Goal: Ask a question

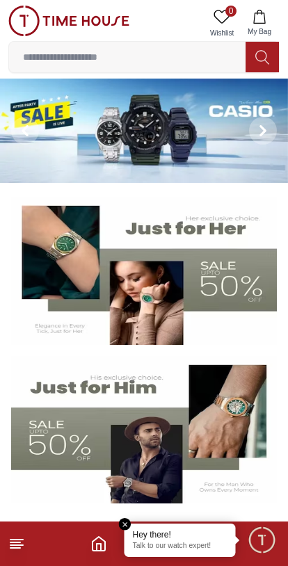
click at [171, 541] on p "Talk to our watch expert!" at bounding box center [180, 546] width 95 height 10
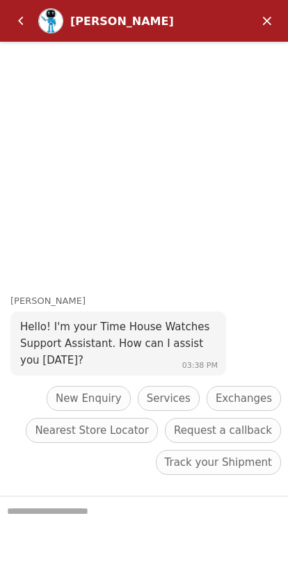
click at [103, 397] on span "New Enquiry" at bounding box center [89, 398] width 66 height 17
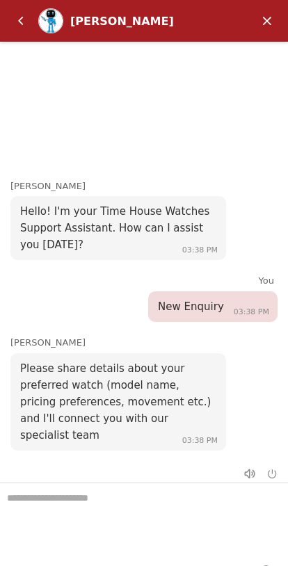
click at [117, 504] on textarea "We are here to help you" at bounding box center [144, 518] width 288 height 70
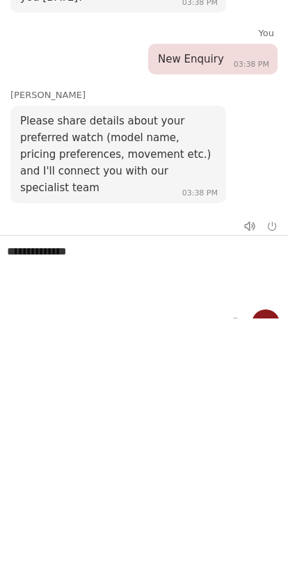
type textarea "**********"
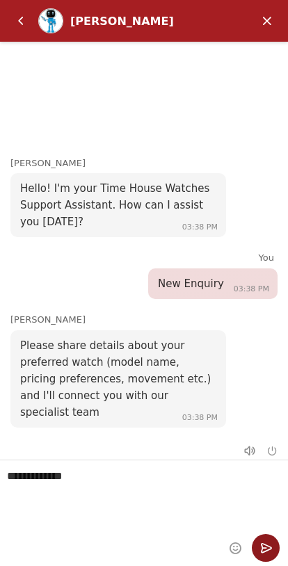
scroll to position [0, 0]
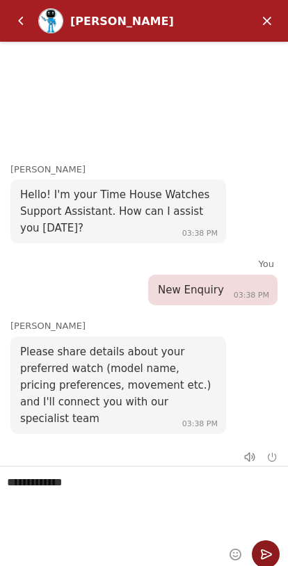
click at [272, 548] on em "Send" at bounding box center [266, 554] width 28 height 28
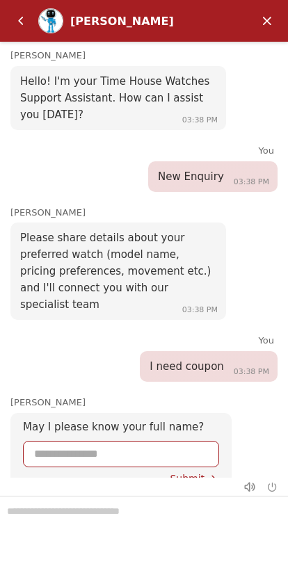
click at [122, 442] on input "Enter your name" at bounding box center [121, 453] width 174 height 25
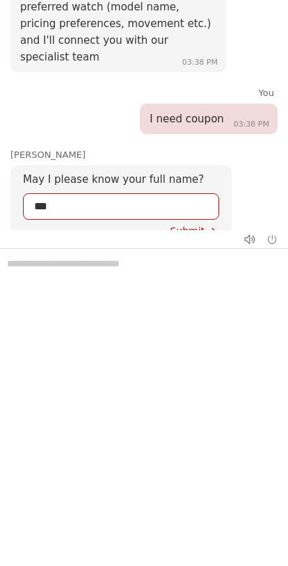
type input "****"
click at [199, 225] on div "Submit" at bounding box center [194, 230] width 49 height 11
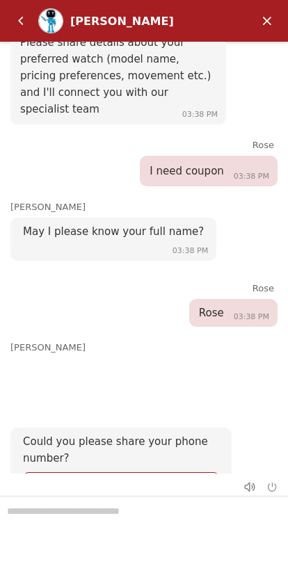
scroll to position [0, 0]
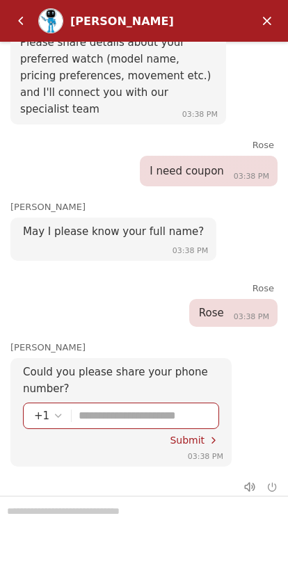
click at [54, 410] on em "Select country code" at bounding box center [58, 415] width 11 height 11
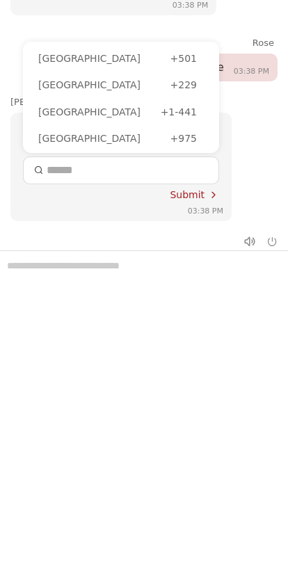
scroll to position [563, 0]
type input "**"
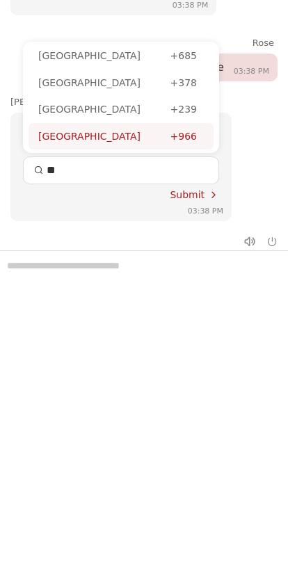
click at [167, 129] on div "[GEOGRAPHIC_DATA]" at bounding box center [104, 136] width 132 height 15
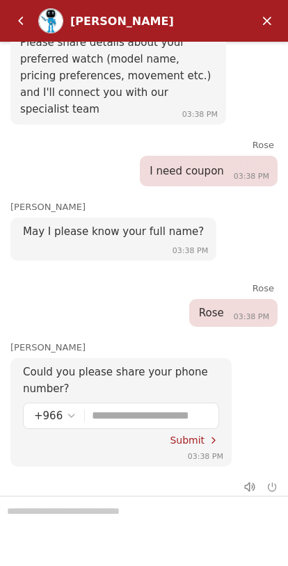
click at [121, 407] on input "Enter your phone number" at bounding box center [150, 415] width 116 height 25
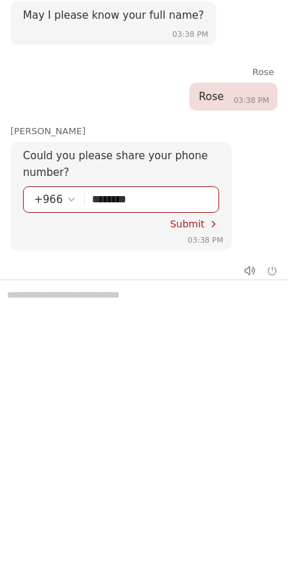
type input "*********"
click at [209, 218] on em "Submit" at bounding box center [213, 223] width 11 height 11
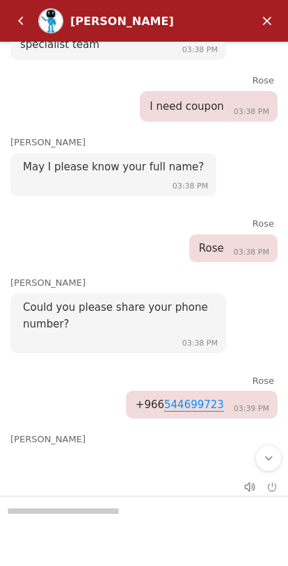
scroll to position [65, 0]
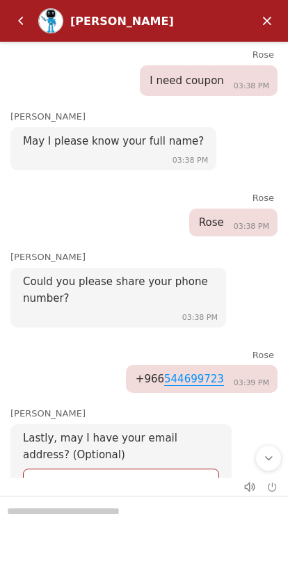
click at [113, 475] on input "Enter your Email address" at bounding box center [121, 481] width 174 height 25
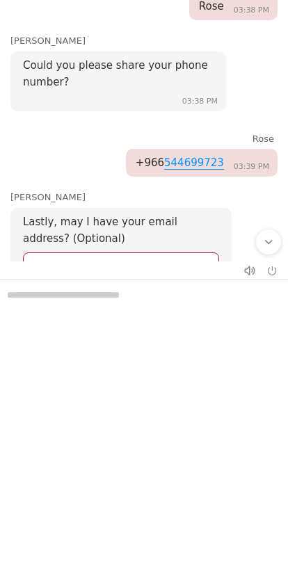
type input "**********"
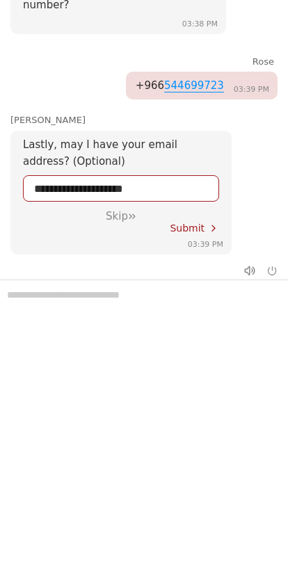
click at [201, 222] on div "Submit" at bounding box center [194, 227] width 49 height 11
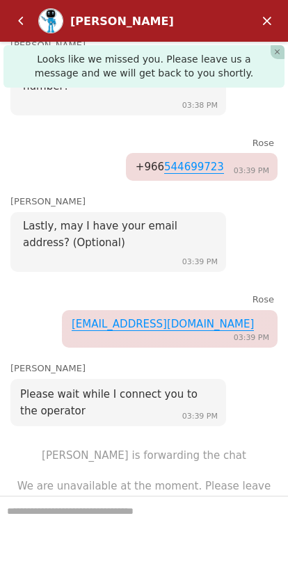
scroll to position [497, 0]
click at [156, 471] on div "We are unavailable at the moment. Please leave us a message and we will get bac…" at bounding box center [144, 494] width 288 height 47
click at [138, 527] on textarea "Type your request here and hit enter" at bounding box center [144, 531] width 288 height 70
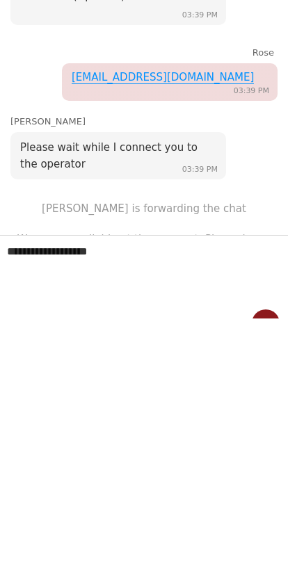
type textarea "**********"
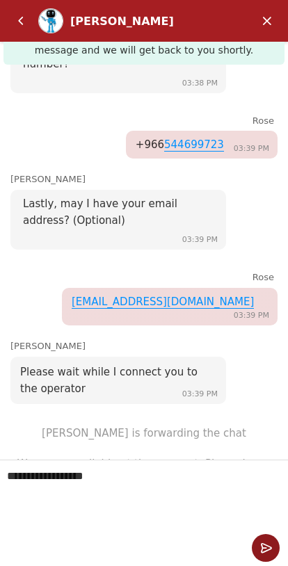
scroll to position [23, 0]
click at [269, 554] on em "Send" at bounding box center [266, 548] width 28 height 28
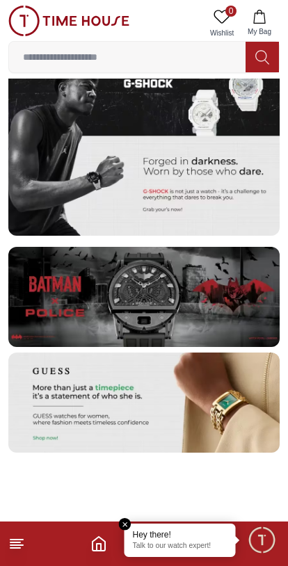
scroll to position [2629, 0]
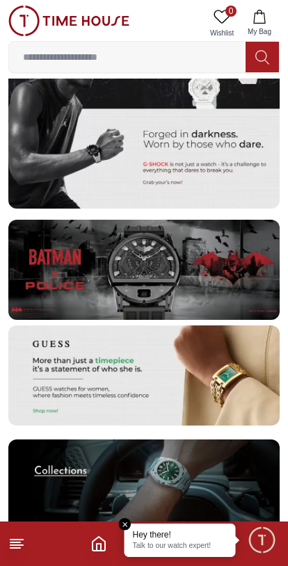
click at [163, 377] on img at bounding box center [143, 375] width 271 height 100
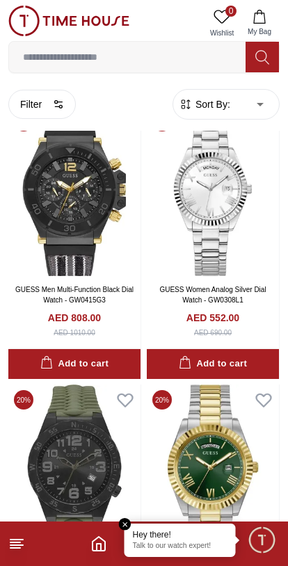
scroll to position [683, 0]
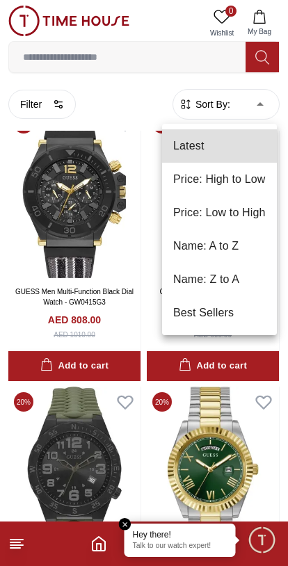
click at [225, 215] on li "Price: Low to High" at bounding box center [219, 212] width 115 height 33
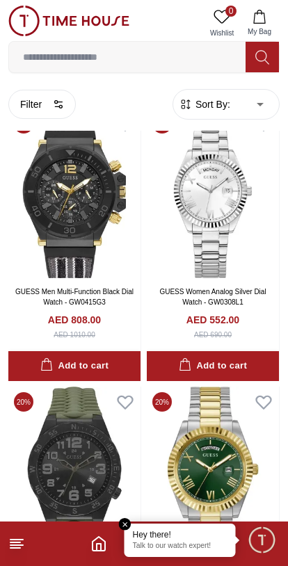
type input "*"
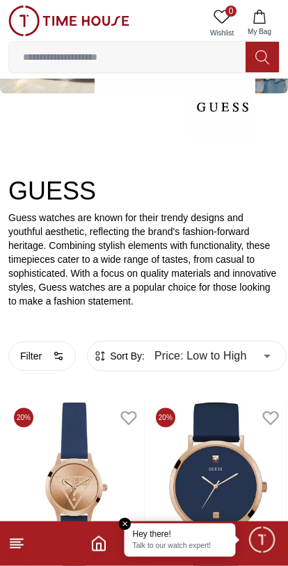
scroll to position [110, 0]
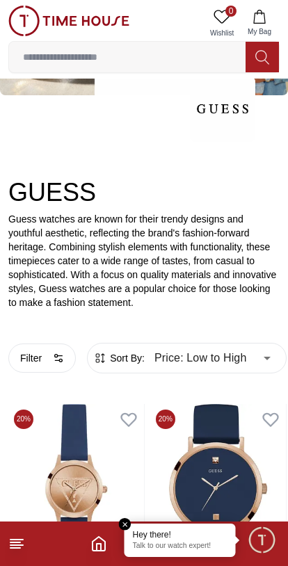
click at [271, 544] on span "Minimize live chat window" at bounding box center [261, 539] width 40 height 40
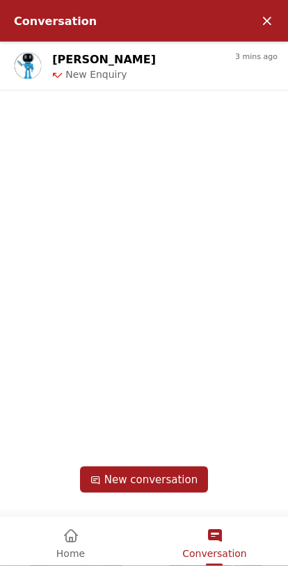
scroll to position [303, 0]
click at [268, 19] on em "Minimize" at bounding box center [267, 21] width 28 height 28
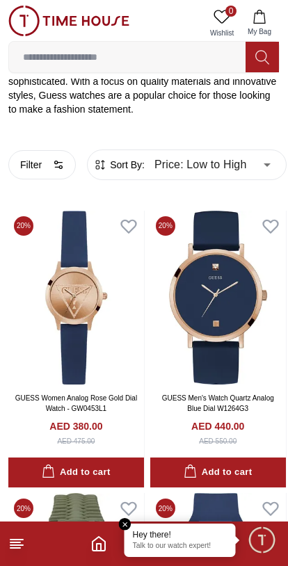
click at [97, 542] on icon "Home" at bounding box center [98, 543] width 17 height 17
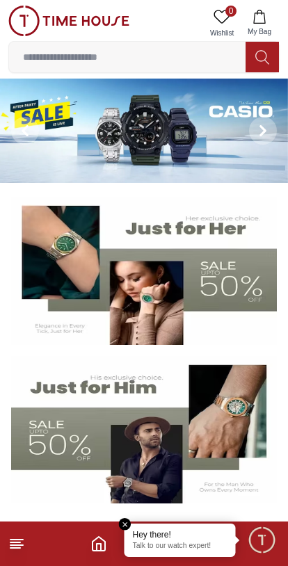
click at [15, 542] on line at bounding box center [15, 542] width 10 height 0
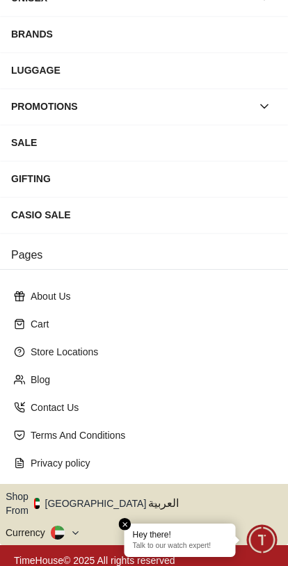
scroll to position [180, 0]
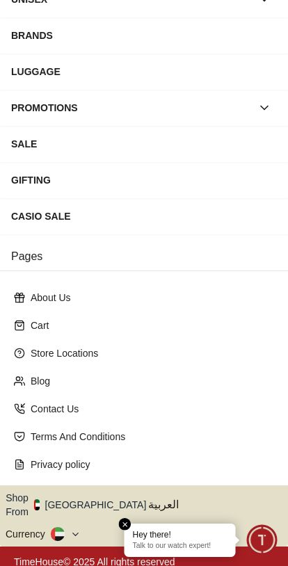
click at [88, 500] on button "Shop From [GEOGRAPHIC_DATA]" at bounding box center [81, 505] width 151 height 28
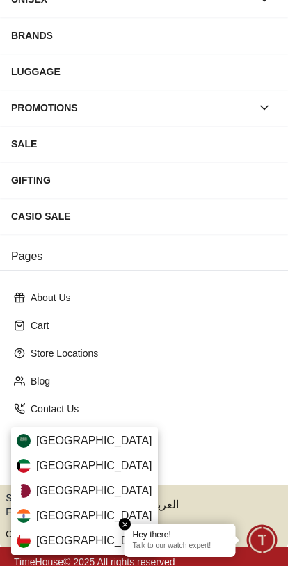
click at [115, 489] on div "[GEOGRAPHIC_DATA]" at bounding box center [84, 490] width 147 height 25
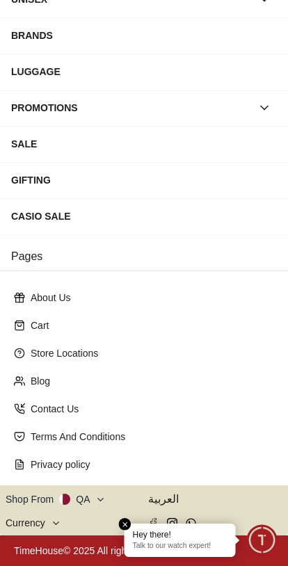
click at [101, 503] on icon "button" at bounding box center [100, 499] width 10 height 10
